Goal: Contribute content

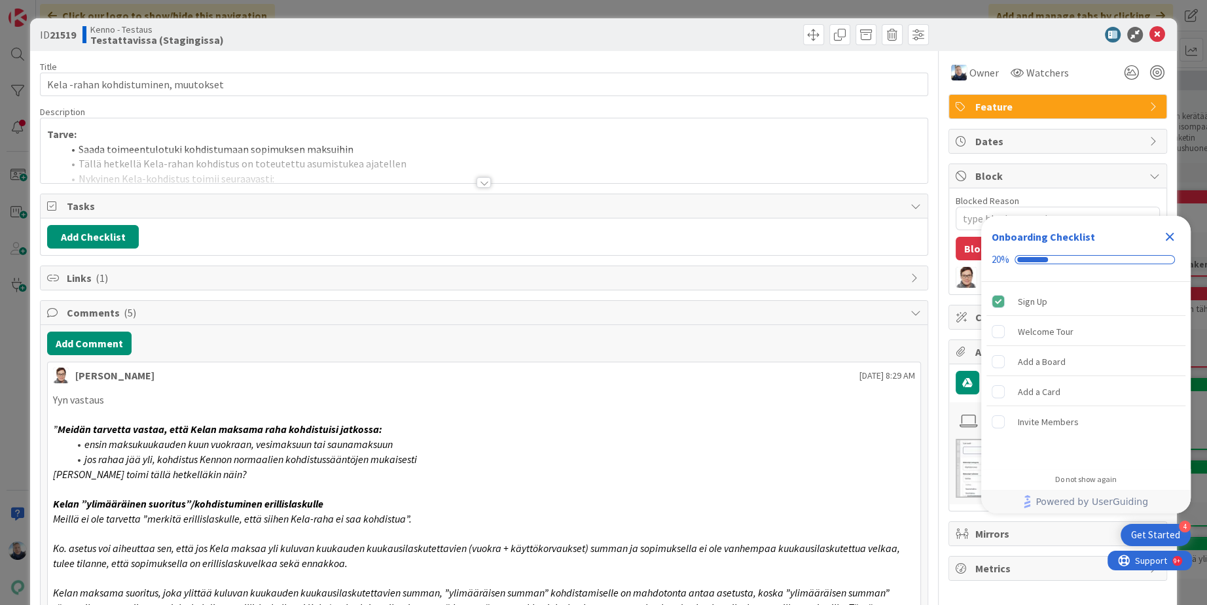
type textarea "x"
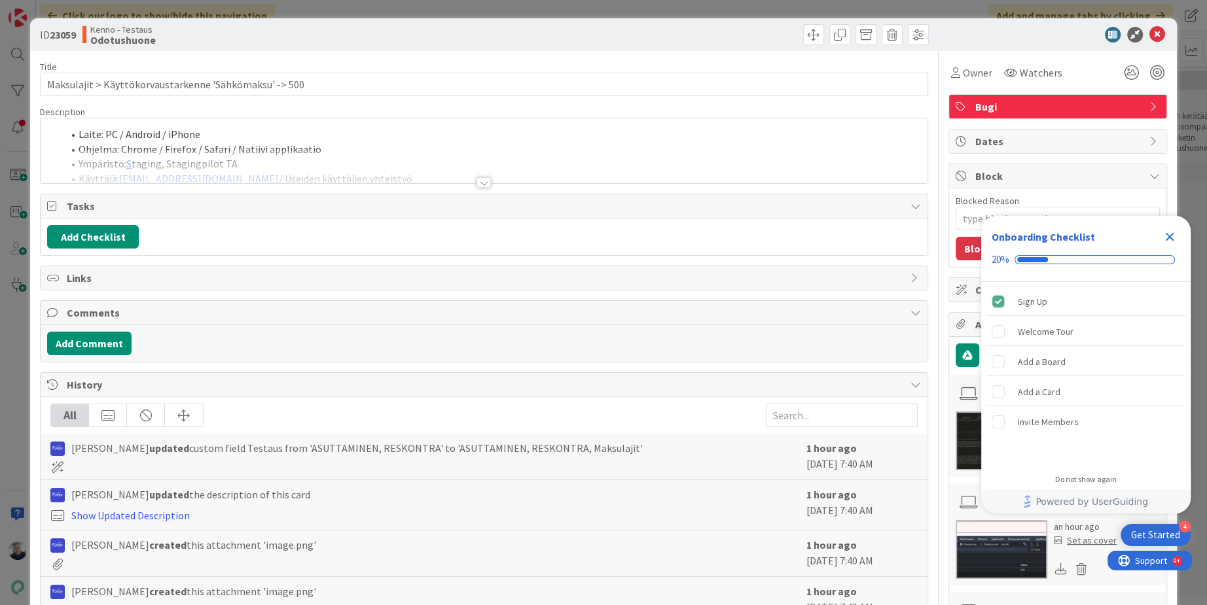
click at [490, 185] on div at bounding box center [483, 182] width 14 height 10
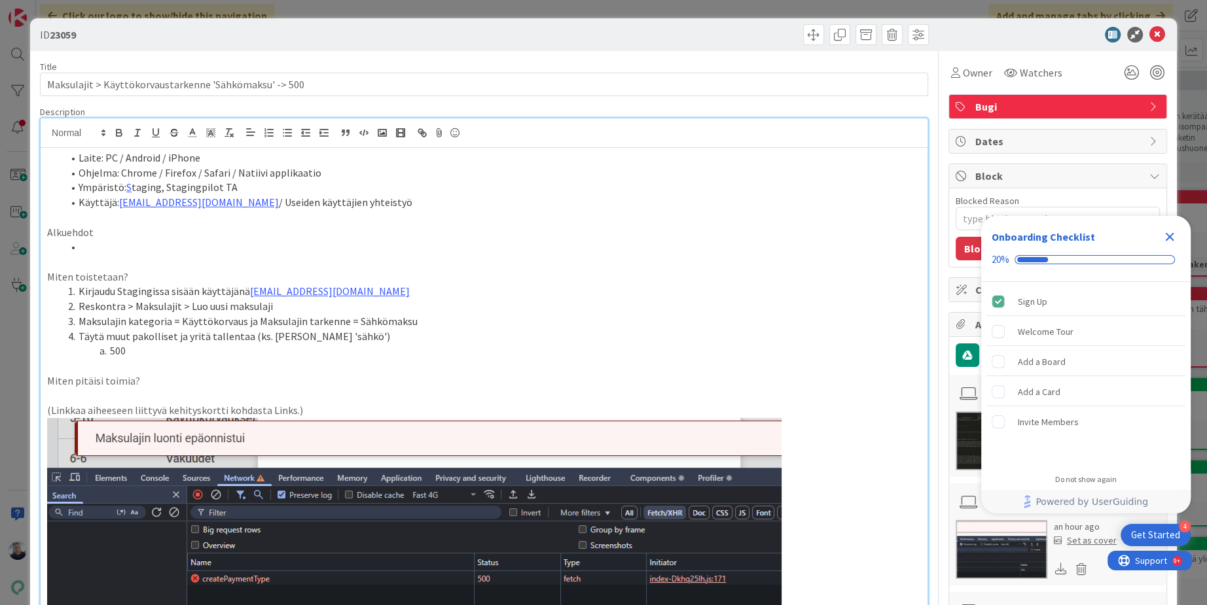
click at [445, 12] on div "ID 23059 Title 54 / 128 Maksulajit > Käyttökorvaustarkenne 'Sähkömaksu' -> 500 …" at bounding box center [603, 302] width 1207 height 605
type textarea "x"
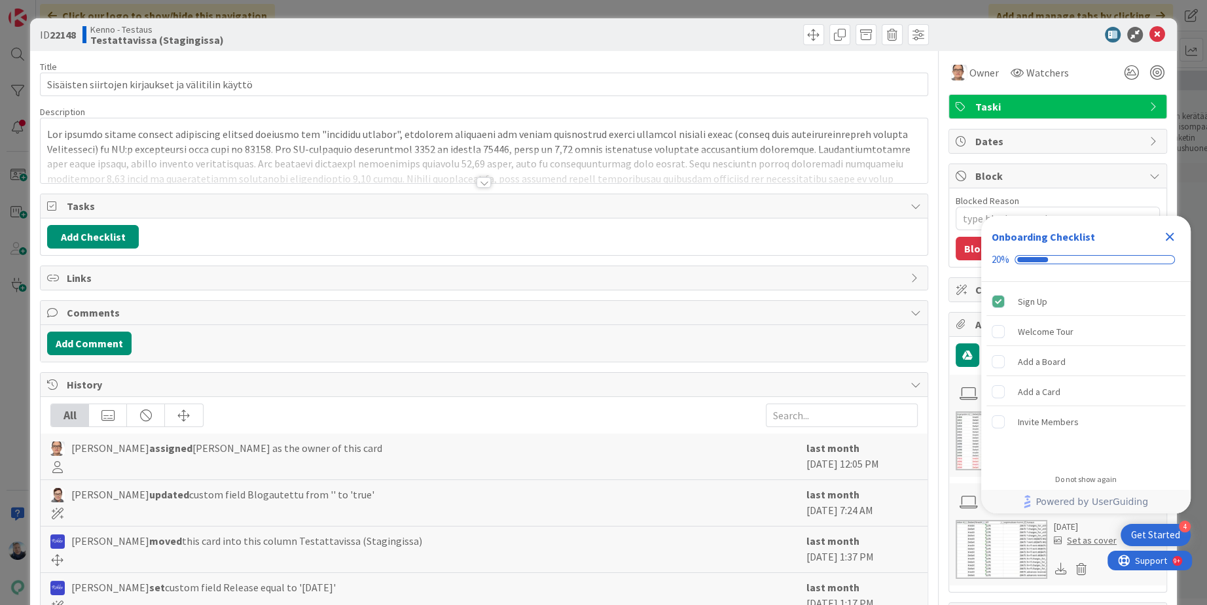
click at [483, 183] on div at bounding box center [483, 182] width 14 height 10
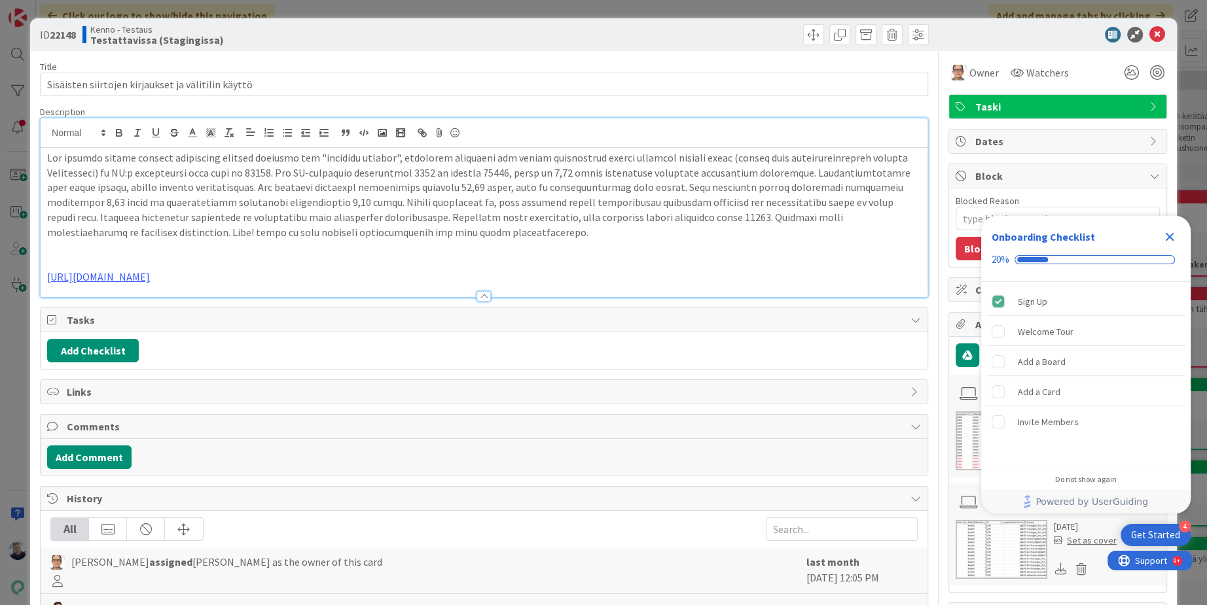
type textarea "x"
click at [1164, 241] on icon "Close Checklist" at bounding box center [1170, 237] width 16 height 16
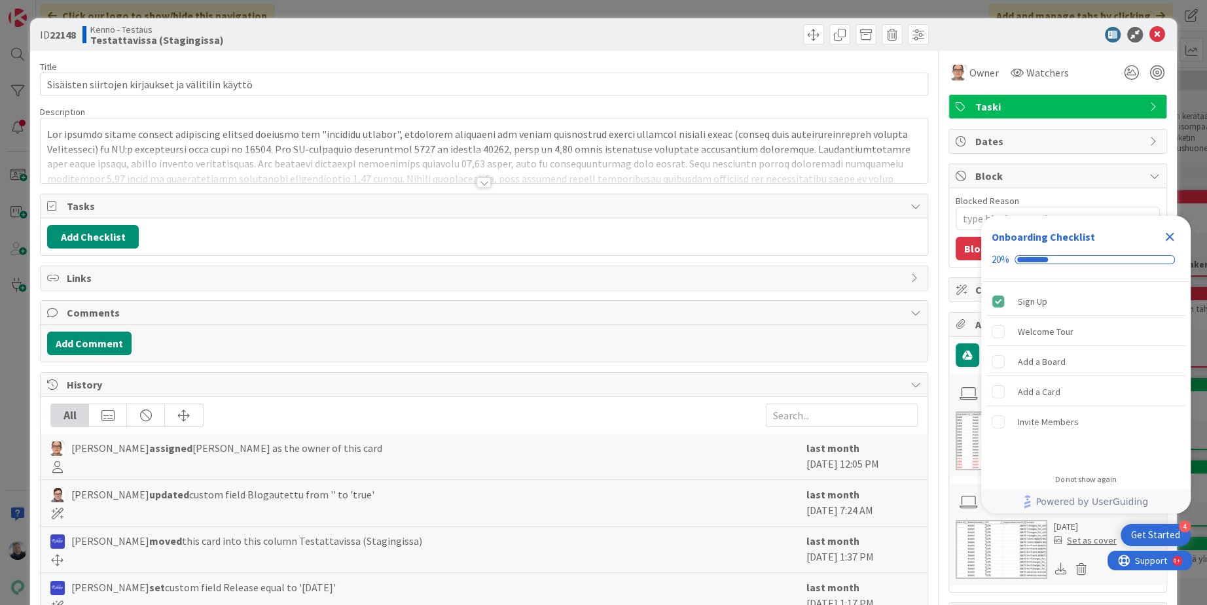
click at [481, 180] on div at bounding box center [483, 182] width 14 height 10
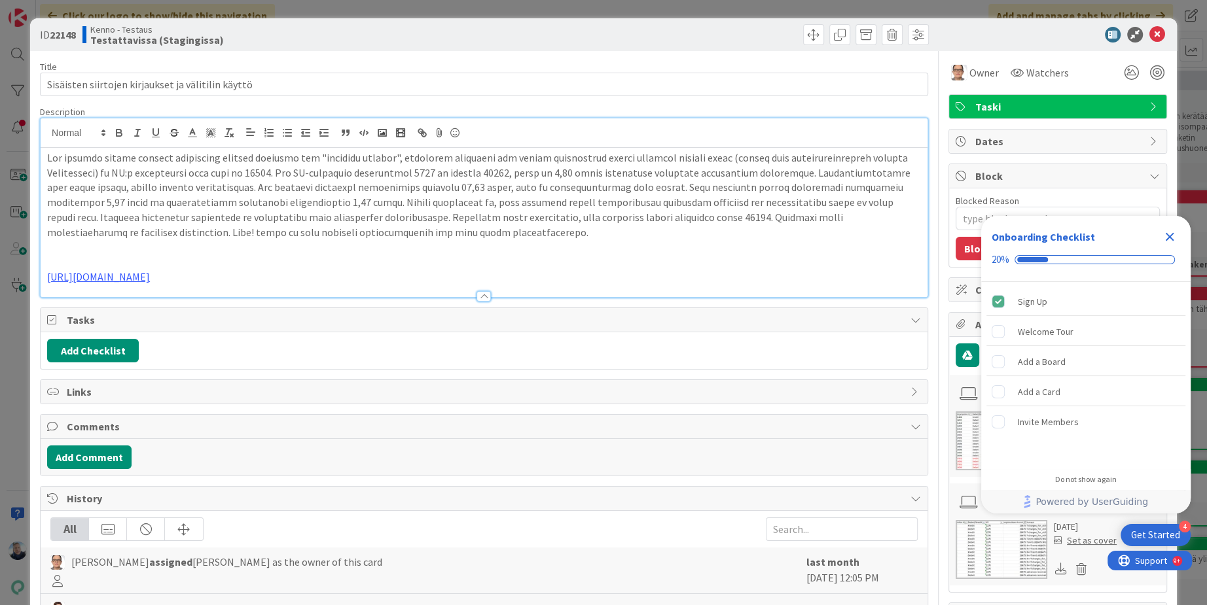
type textarea "x"
